Goal: Information Seeking & Learning: Compare options

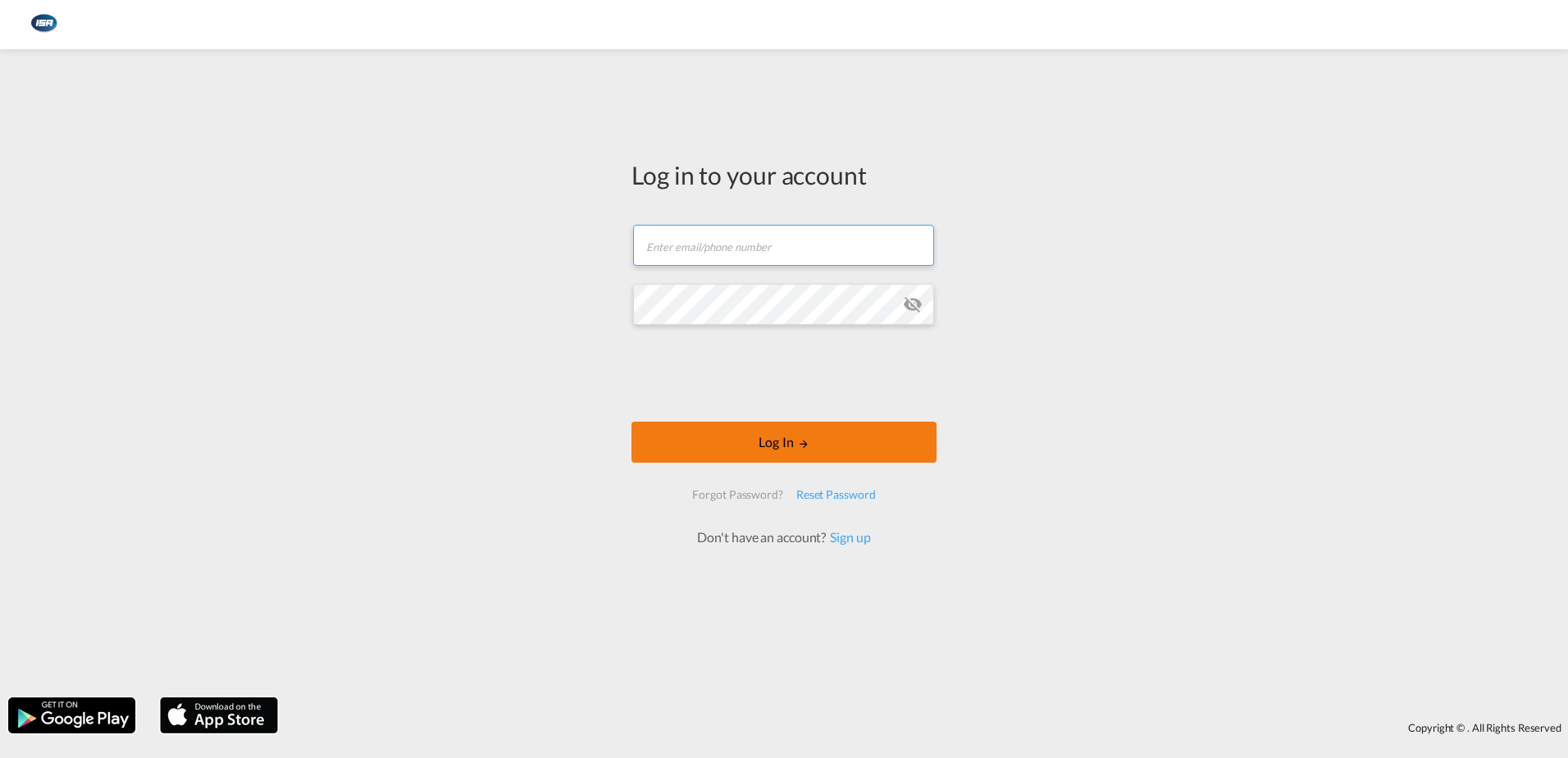
type input "[EMAIL_ADDRESS][DOMAIN_NAME]"
click at [810, 443] on button "Log In" at bounding box center [784, 442] width 305 height 41
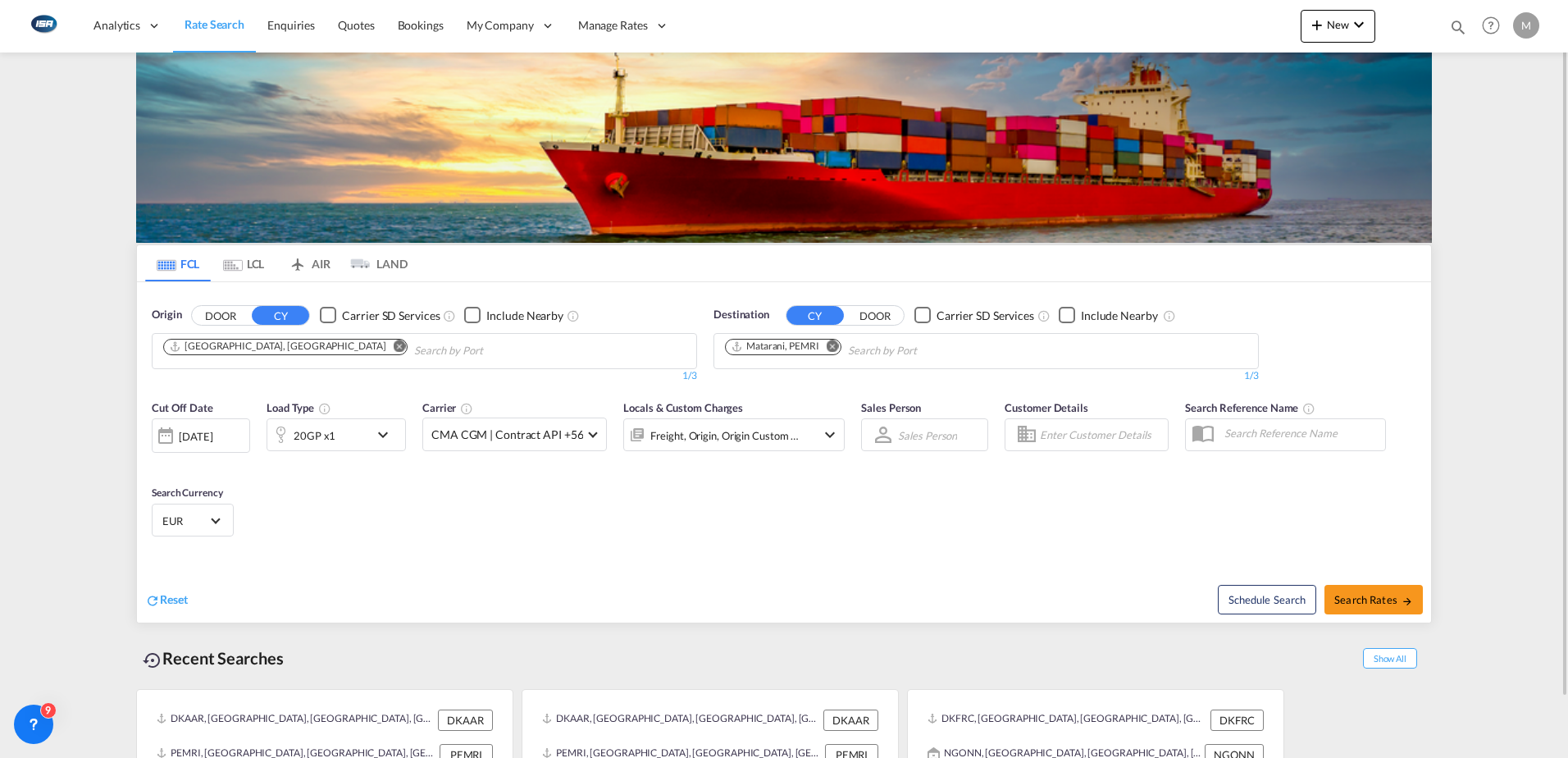
click at [833, 348] on md-icon "Remove" at bounding box center [833, 346] width 12 height 12
type input "yantian"
click at [784, 383] on div "Yantian Pt China CNYTN" at bounding box center [851, 389] width 311 height 49
click at [205, 526] on span "EUR" at bounding box center [185, 520] width 46 height 15
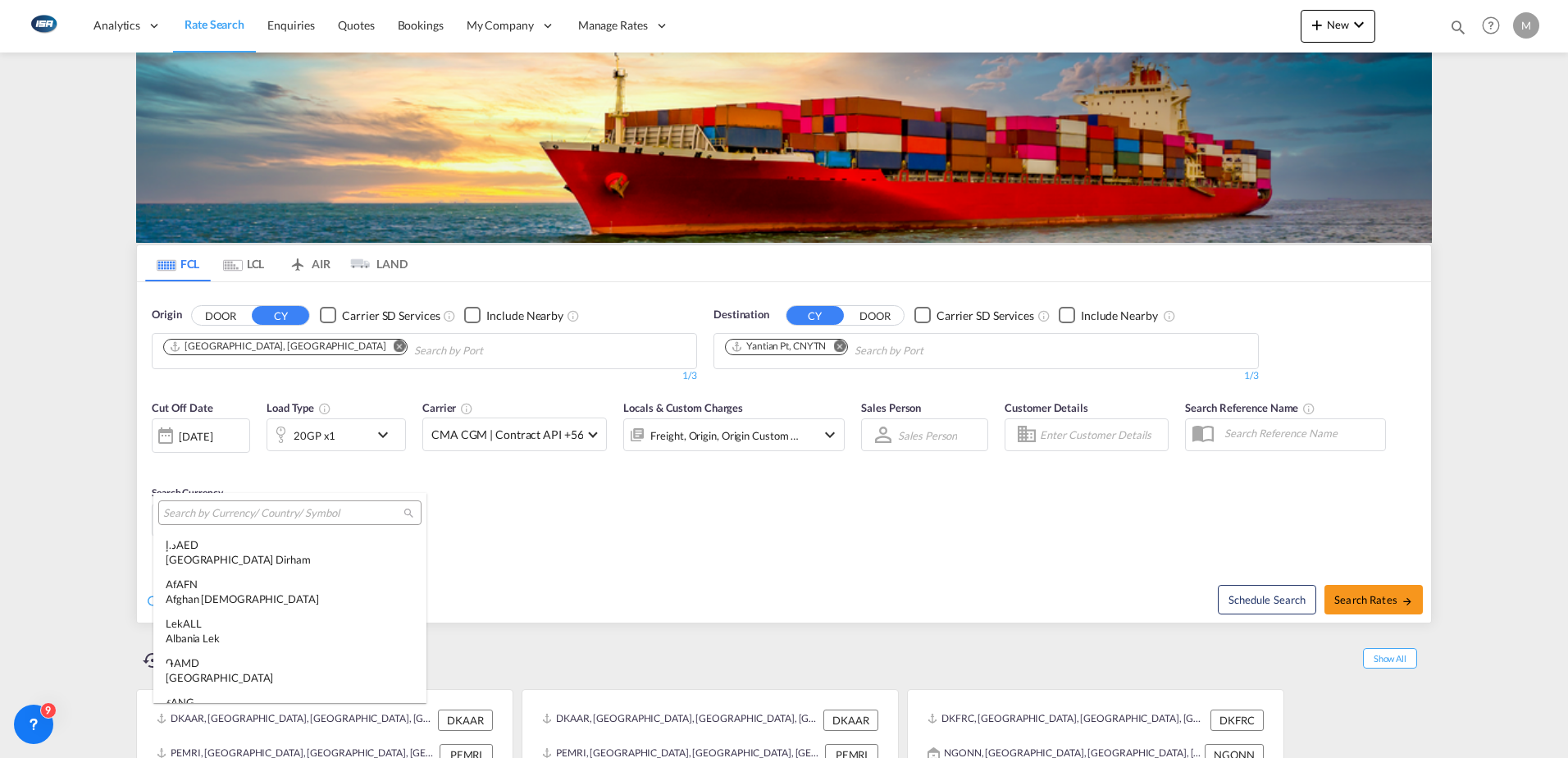
scroll to position [1646, 0]
click at [212, 514] on input "search" at bounding box center [283, 513] width 241 height 15
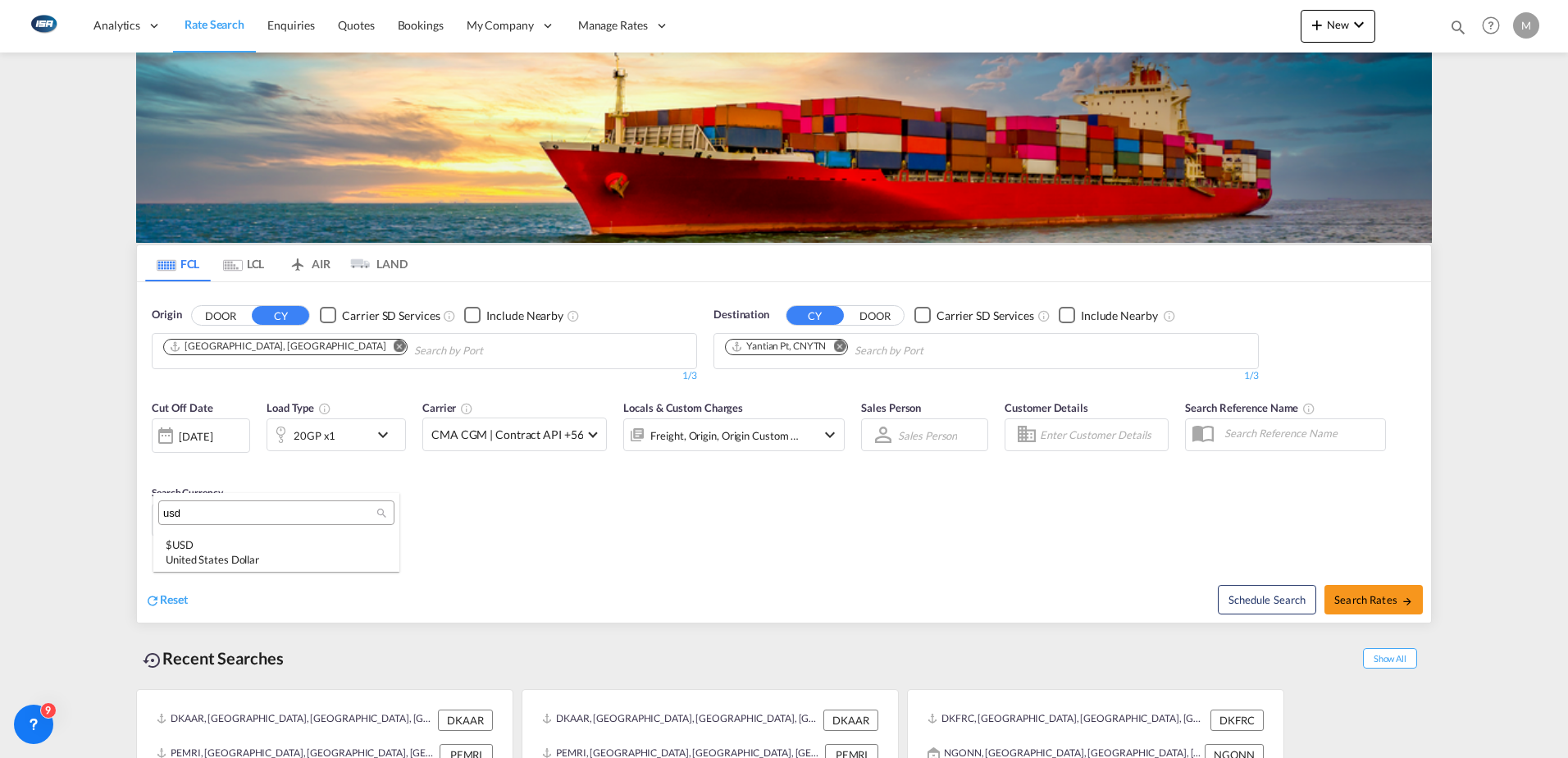
scroll to position [0, 0]
type input "usd"
click at [212, 539] on div "$ USD United States Dollar" at bounding box center [276, 551] width 221 height 29
click at [1401, 603] on md-icon "icon-arrow-right" at bounding box center [1407, 600] width 11 height 11
type input "DKAAR to CNYTN / [DATE]"
